Goal: Information Seeking & Learning: Learn about a topic

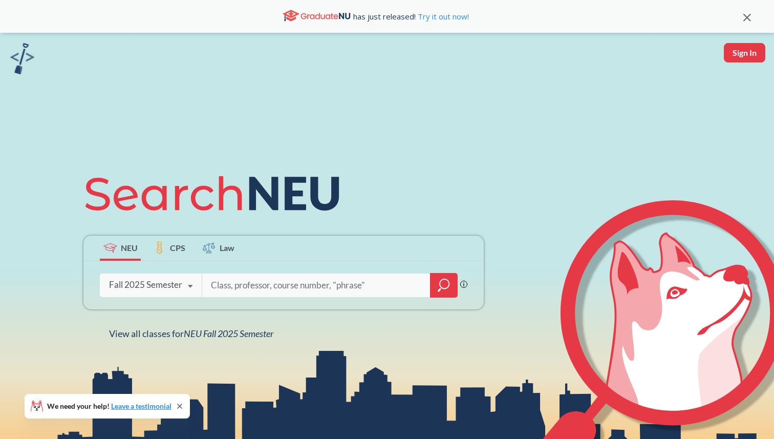
click at [260, 280] on input "search" at bounding box center [316, 284] width 213 height 21
type input "DS 4400"
click at [435, 281] on div at bounding box center [444, 285] width 28 height 25
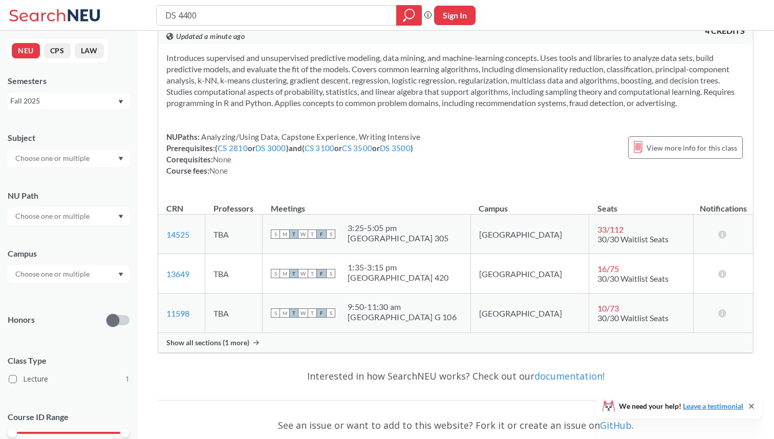
scroll to position [33, 0]
click at [245, 342] on span "Show all sections (1 more)" at bounding box center [207, 340] width 83 height 9
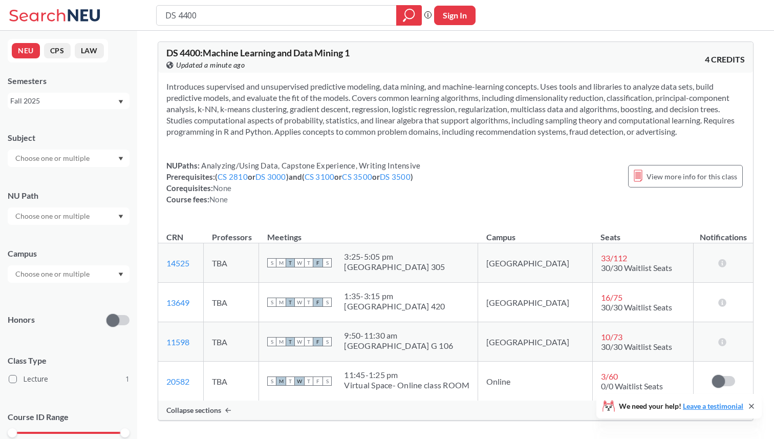
scroll to position [0, 0]
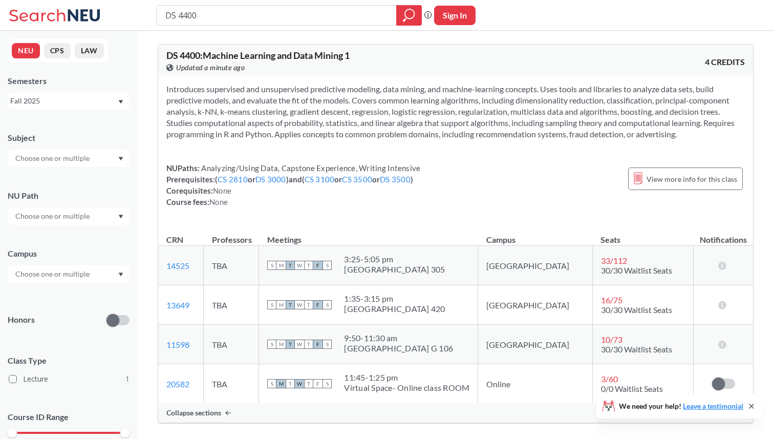
click at [196, 58] on span "DS 4400 : Machine Learning and Data Mining 1" at bounding box center [257, 55] width 183 height 11
copy span "4400"
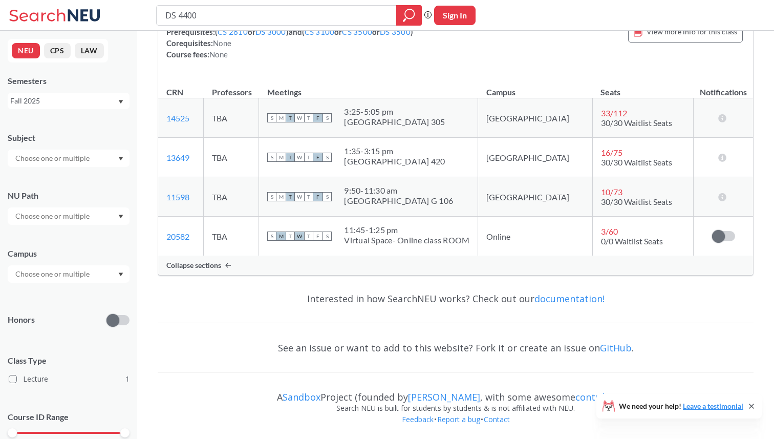
scroll to position [149, 0]
click at [204, 266] on span "Collapse sections" at bounding box center [193, 263] width 55 height 9
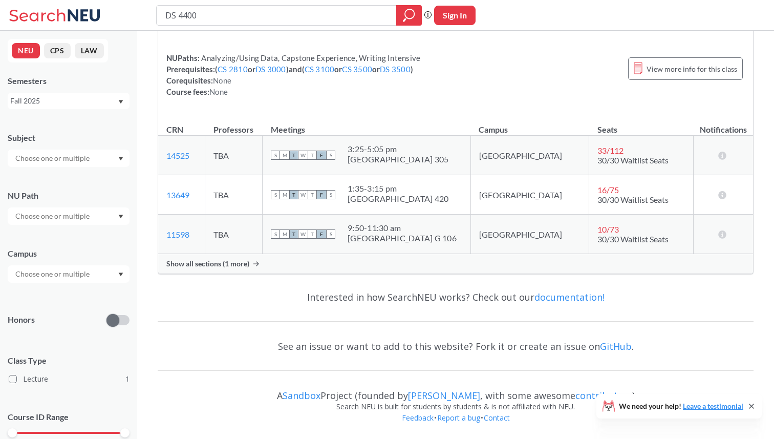
click at [205, 267] on span "Show all sections (1 more)" at bounding box center [207, 263] width 83 height 9
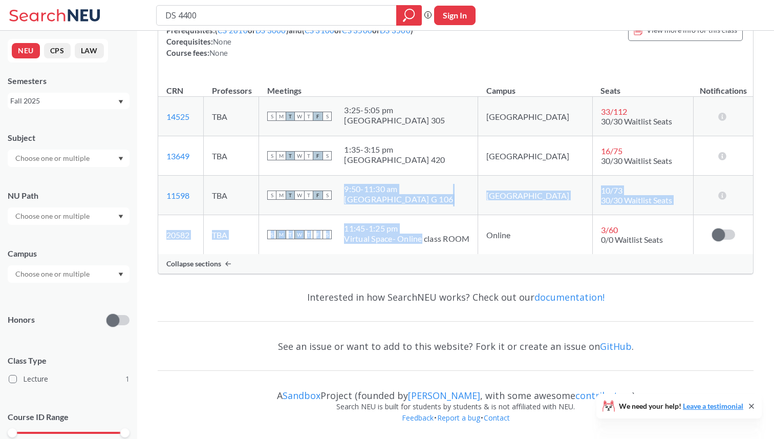
drag, startPoint x: 446, startPoint y: 240, endPoint x: 366, endPoint y: 198, distance: 90.2
click at [366, 198] on tbody "14525 View this section on Banner. TBA S M T W T F S 3:25 - 5:05 pm Shillman Ha…" at bounding box center [455, 176] width 595 height 158
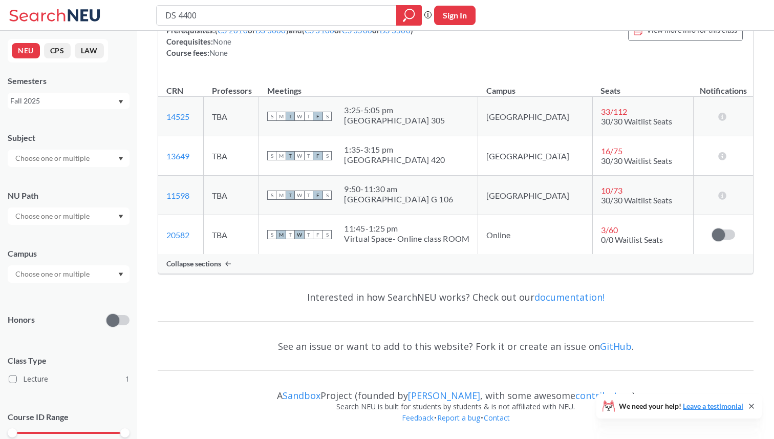
click at [378, 272] on div "Collapse sections" at bounding box center [455, 263] width 595 height 19
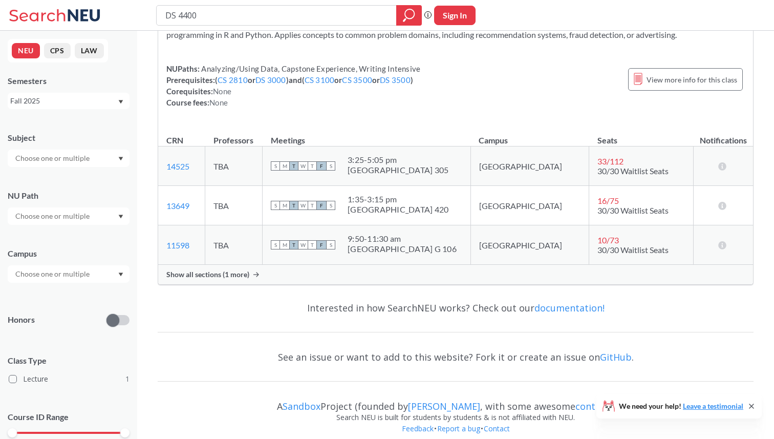
scroll to position [103, 0]
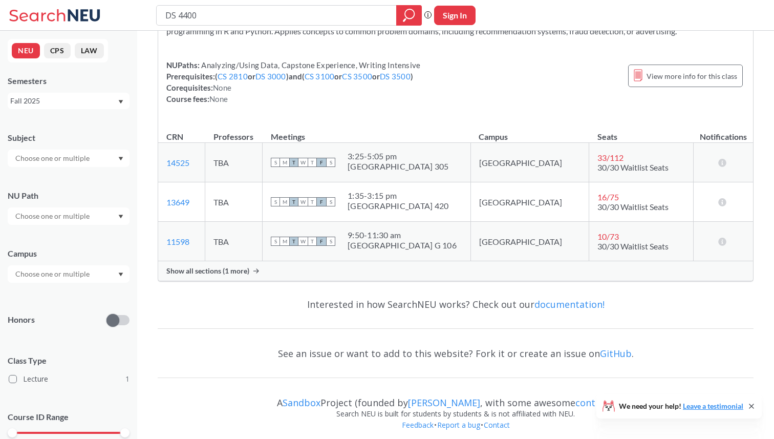
click at [226, 271] on span "Show all sections (1 more)" at bounding box center [207, 270] width 83 height 9
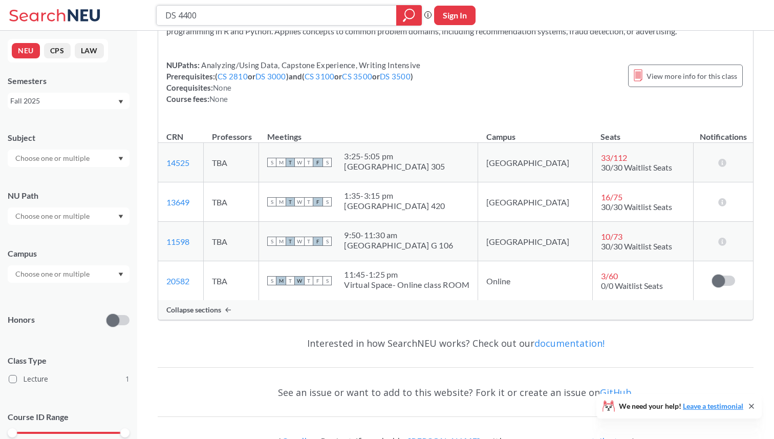
click at [209, 13] on input "DS 4400" at bounding box center [276, 15] width 225 height 17
type input "web dev"
